Goal: Use online tool/utility: Utilize a website feature to perform a specific function

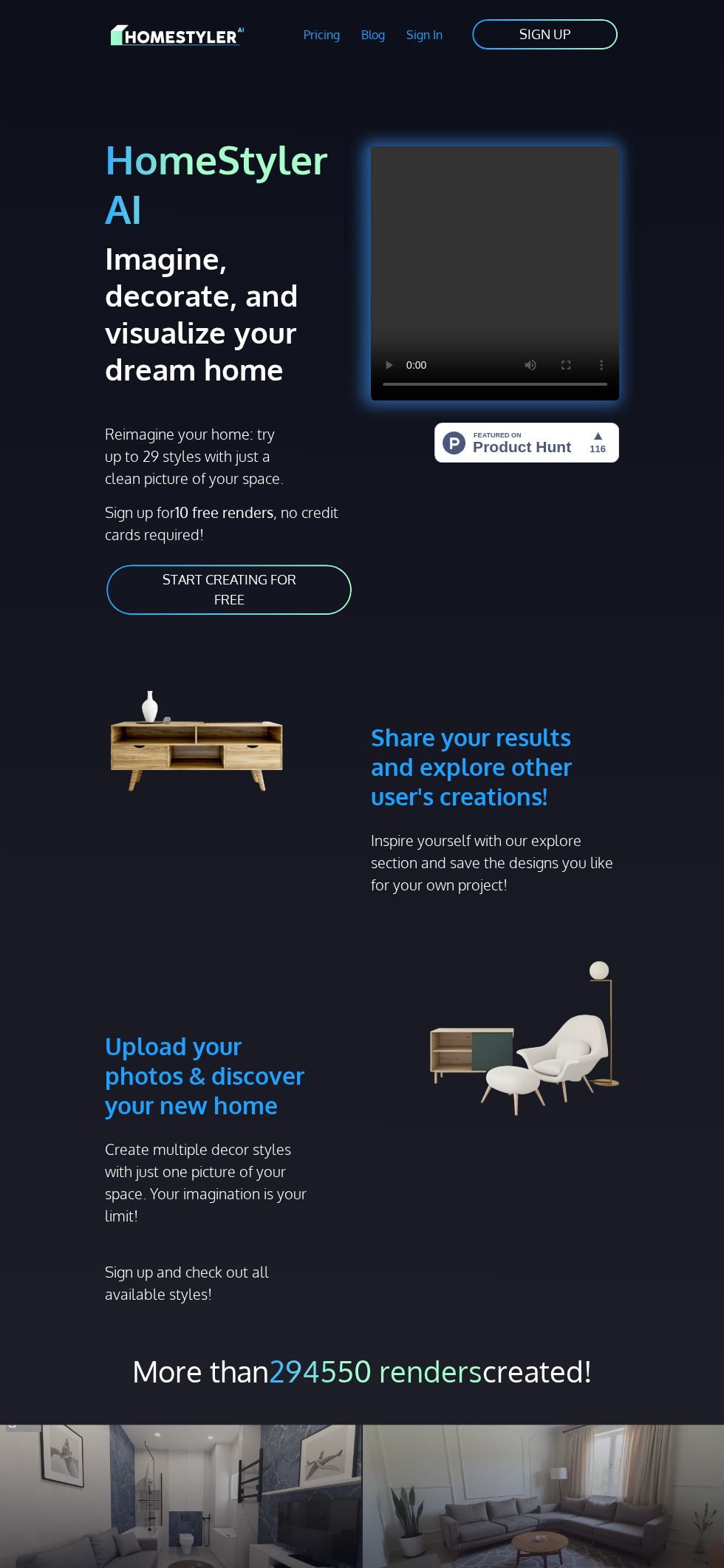
click at [275, 571] on link "START CREATING FOR FREE" at bounding box center [229, 589] width 248 height 53
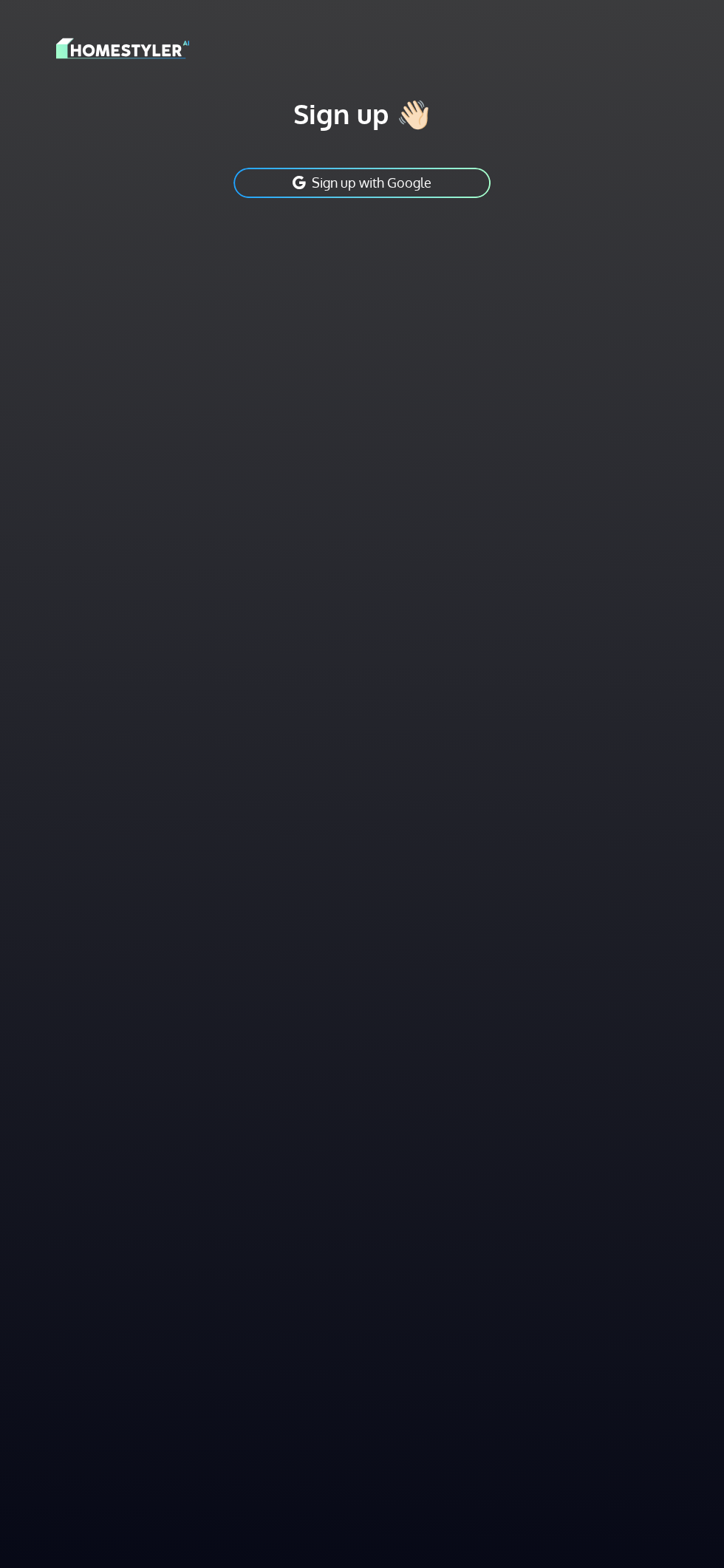
click at [440, 192] on button "Sign up with Google" at bounding box center [361, 183] width 260 height 34
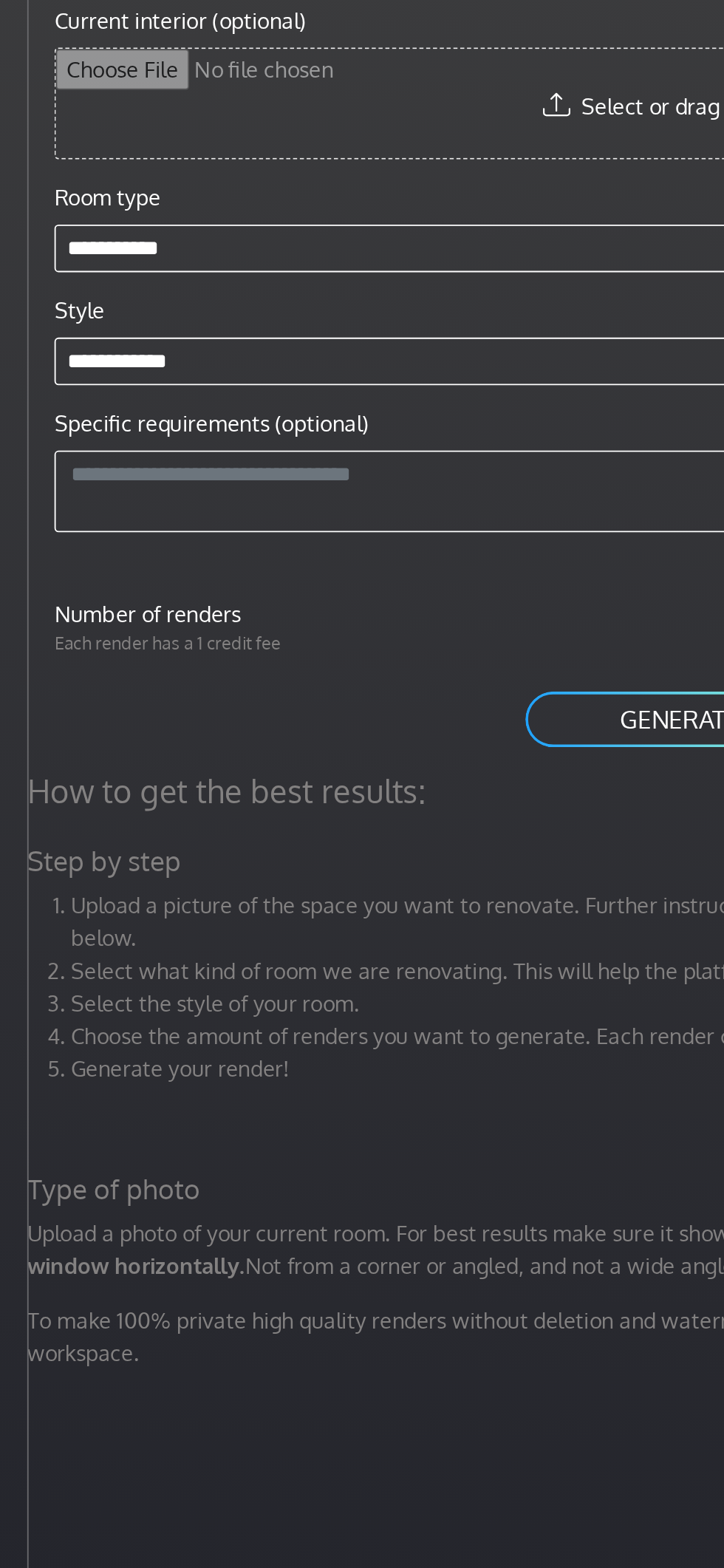
click at [387, 910] on div "How to get the best results: Step by step Upload a picture of the space you wan…" at bounding box center [362, 1311] width 724 height 1568
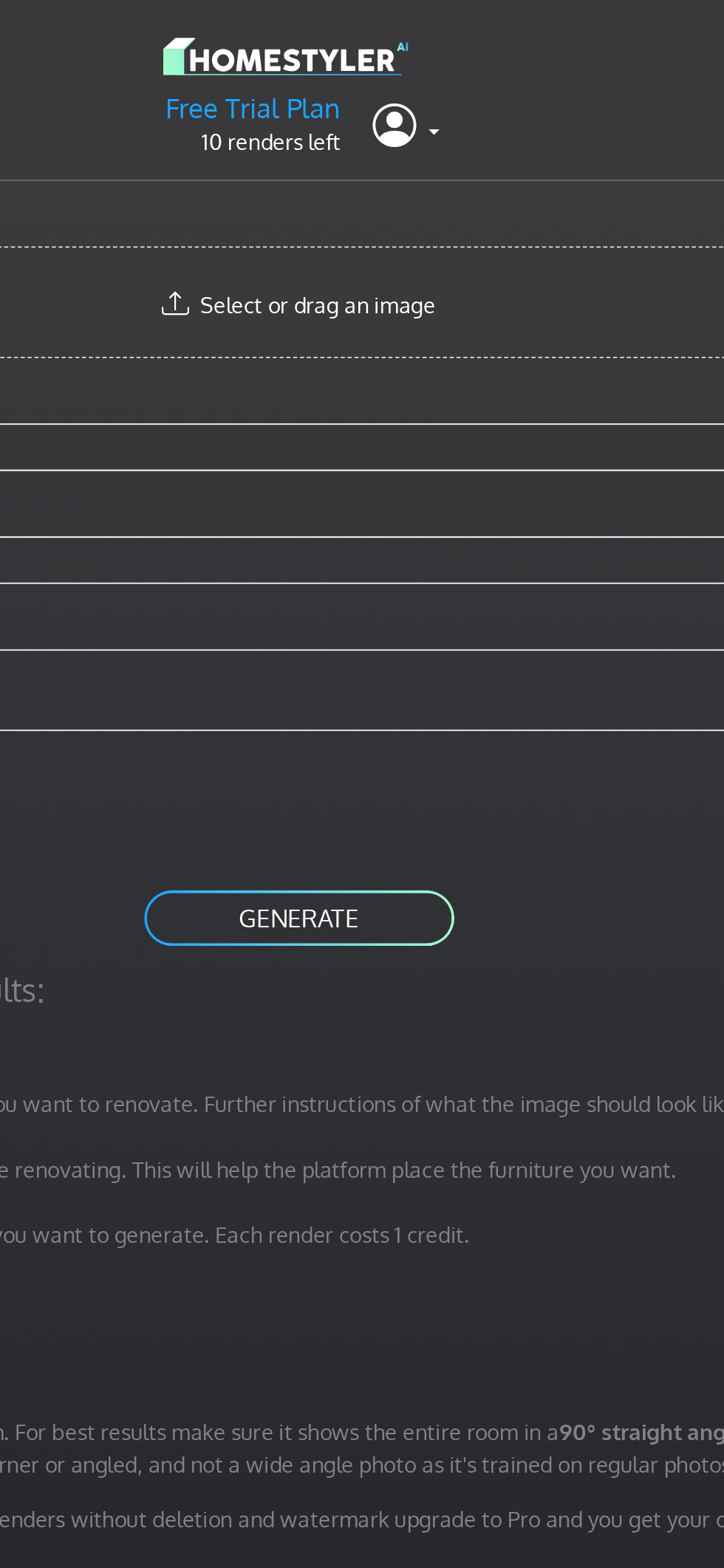
click at [430, 168] on input "Current interior (optional)" at bounding box center [369, 163] width 677 height 59
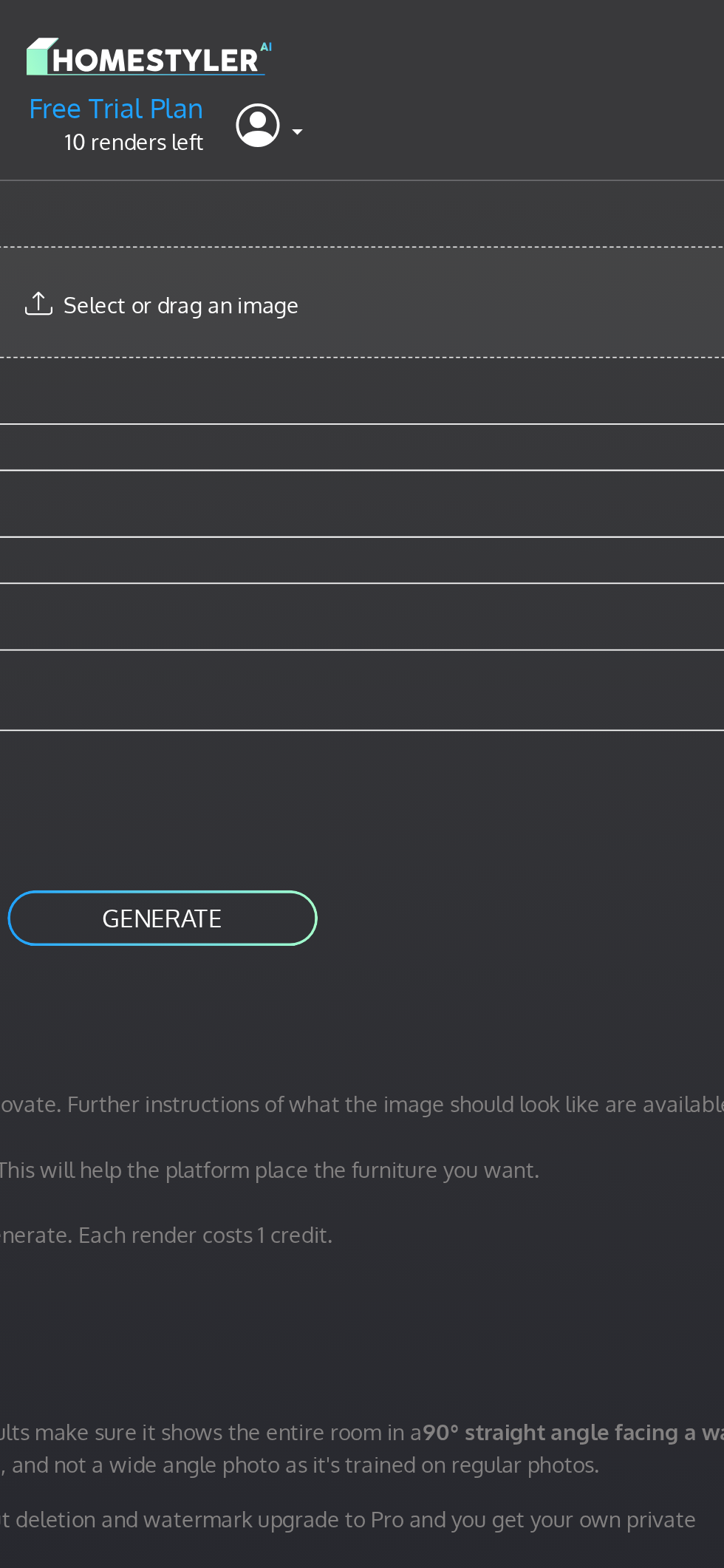
click at [417, 493] on button "GENERATE" at bounding box center [369, 499] width 171 height 34
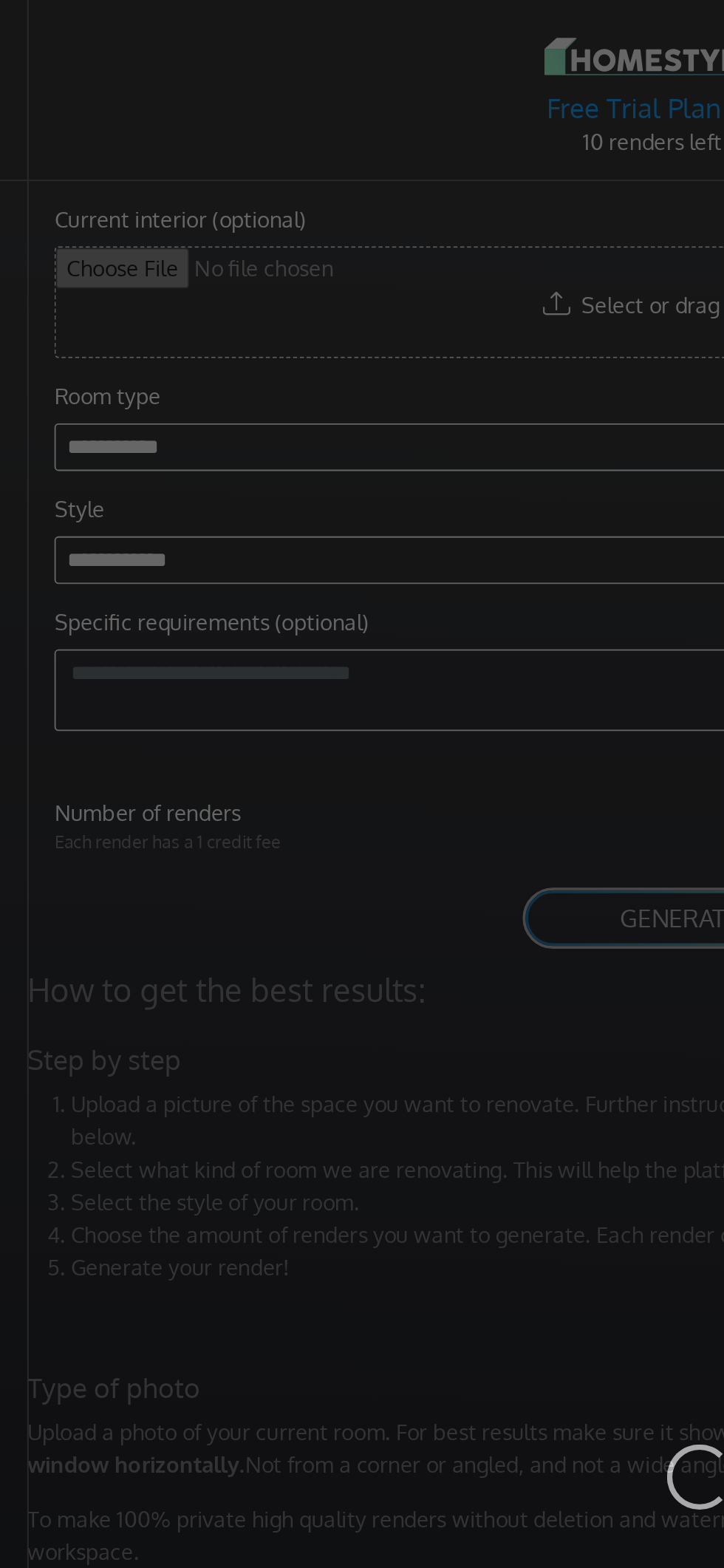
click at [206, 150] on div "Loading..." at bounding box center [362, 784] width 724 height 1568
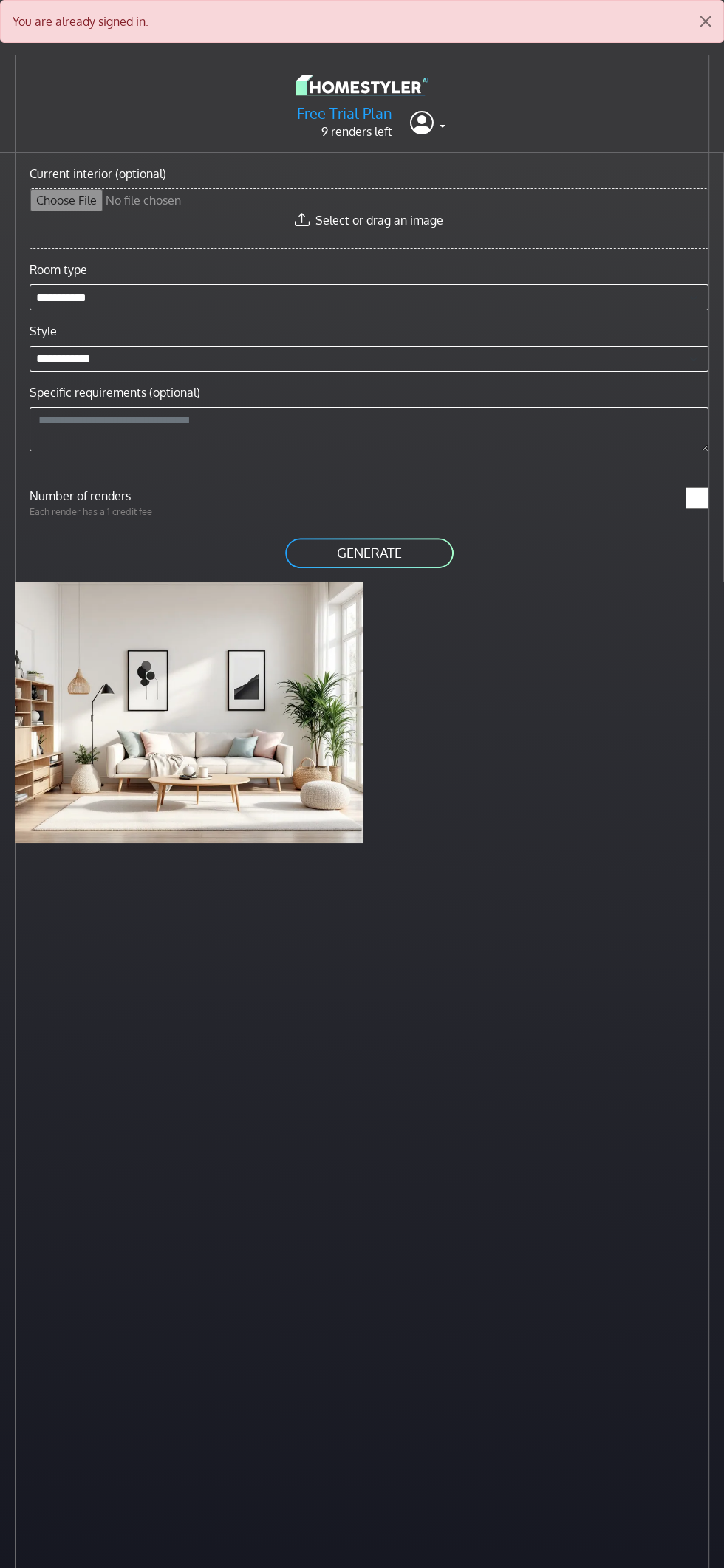
click at [461, 202] on input "Current interior (optional)" at bounding box center [369, 218] width 677 height 59
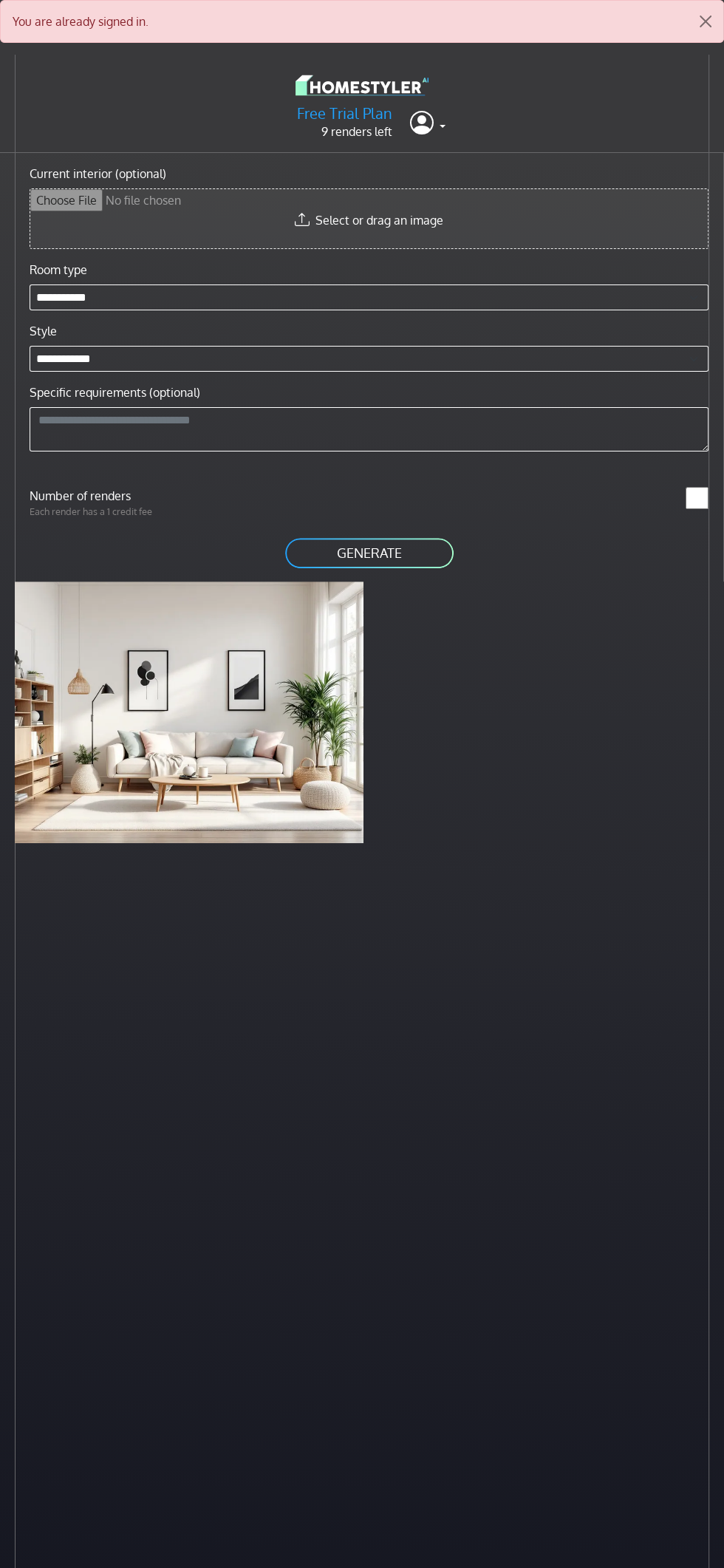
click at [443, 199] on input "Current interior (optional)" at bounding box center [369, 218] width 677 height 59
click at [396, 195] on input "Current interior (optional)" at bounding box center [369, 218] width 677 height 59
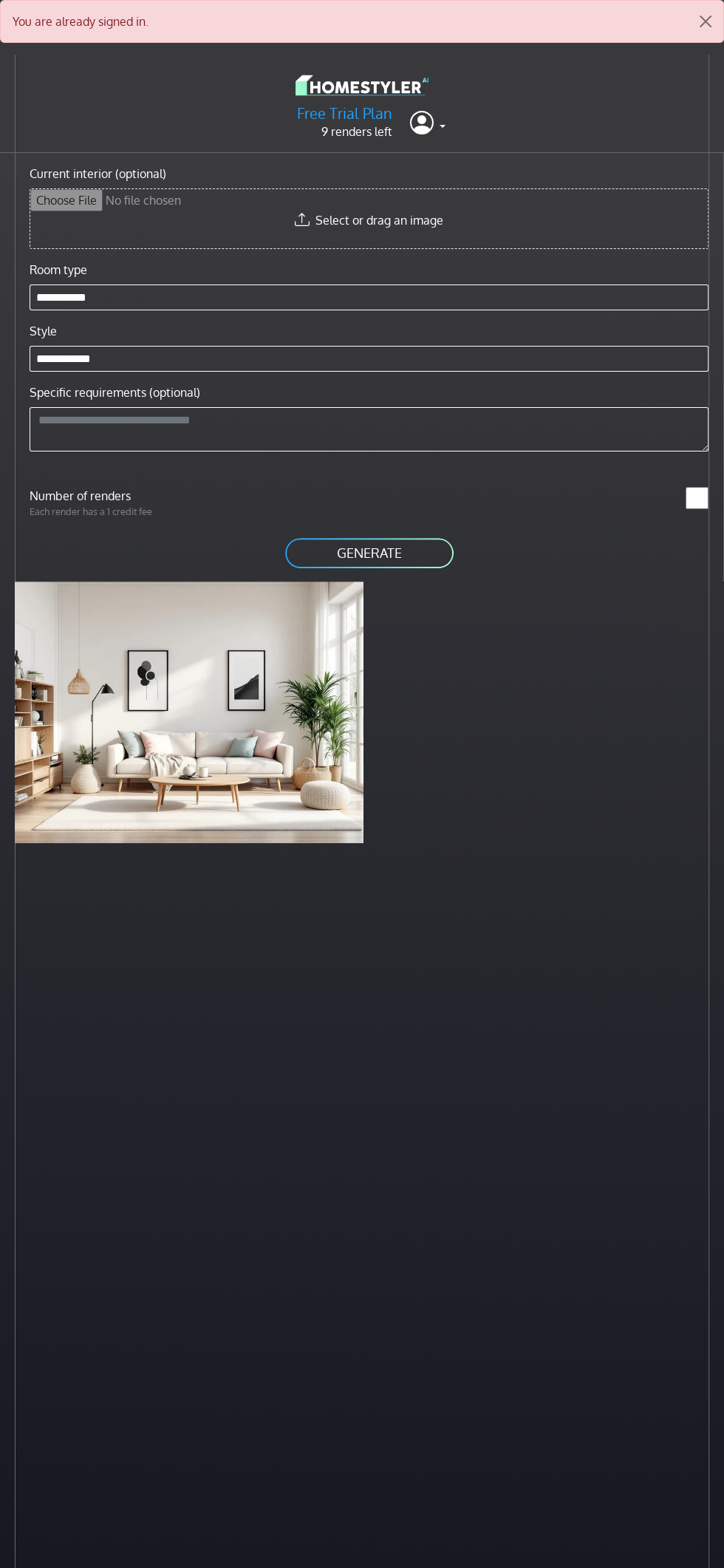
type input "**********"
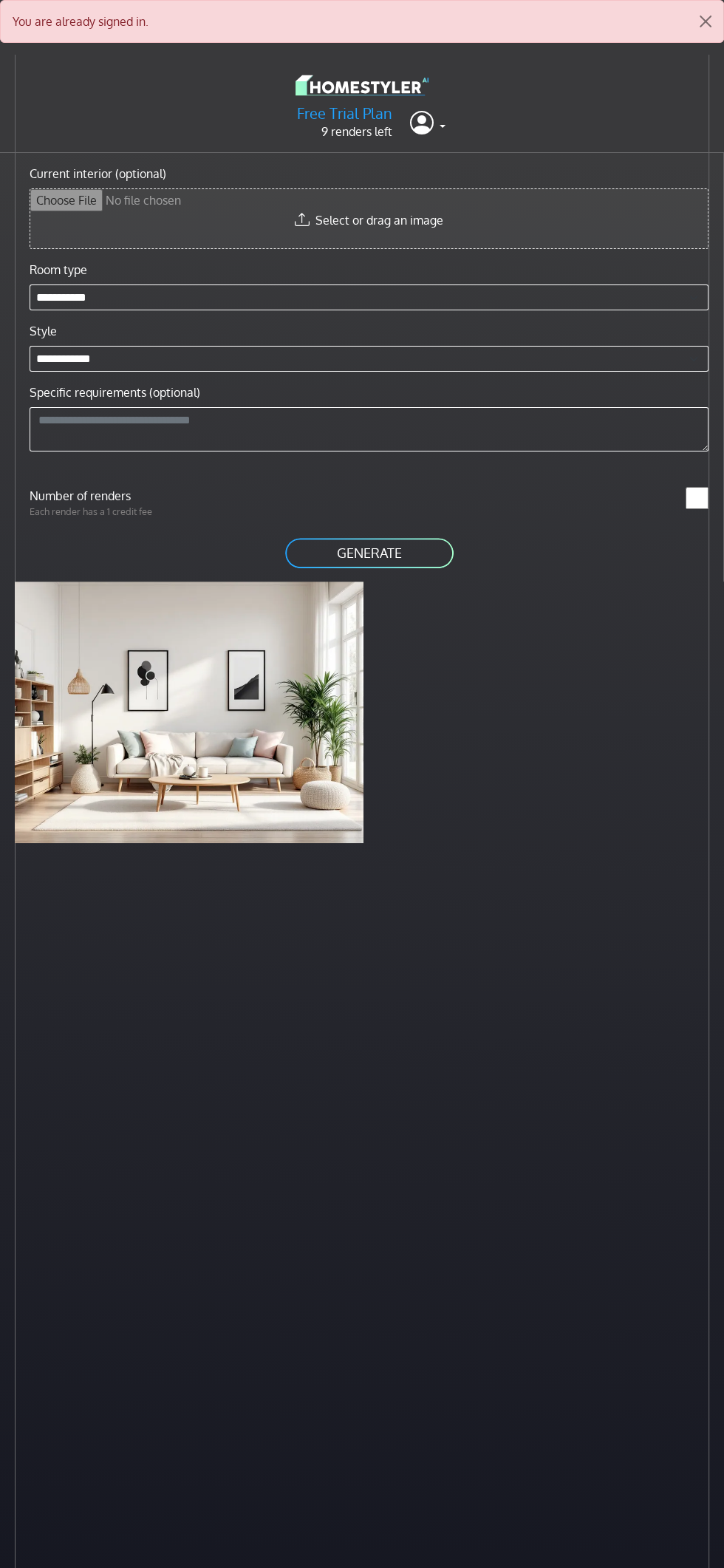
click at [452, 221] on input "Current interior (optional)" at bounding box center [369, 218] width 677 height 59
click at [465, 225] on input "Current interior (optional)" at bounding box center [369, 218] width 677 height 59
click at [693, 6] on button "Close" at bounding box center [705, 21] width 35 height 41
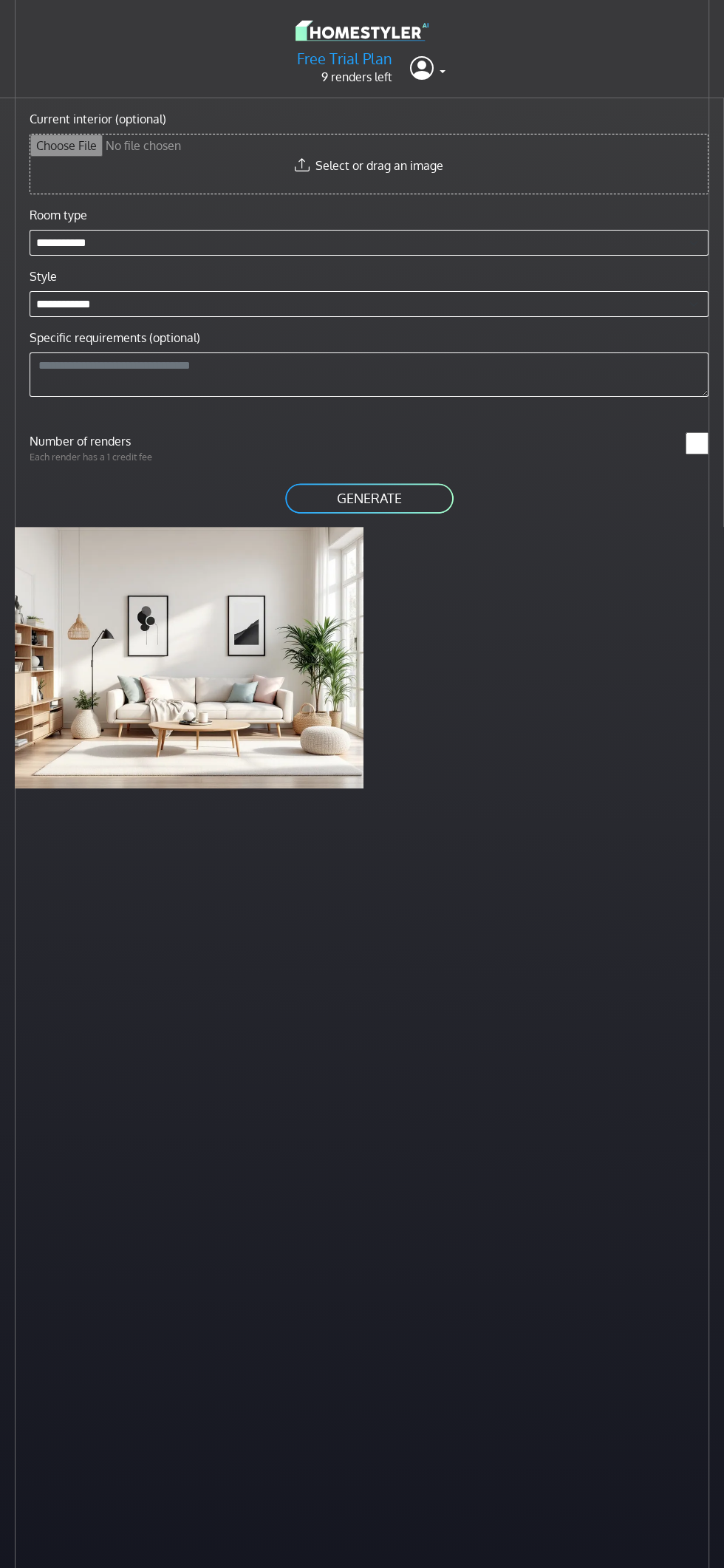
click at [463, 165] on input "Current interior (optional)" at bounding box center [369, 163] width 677 height 59
